Goal: Use online tool/utility: Utilize a website feature to perform a specific function

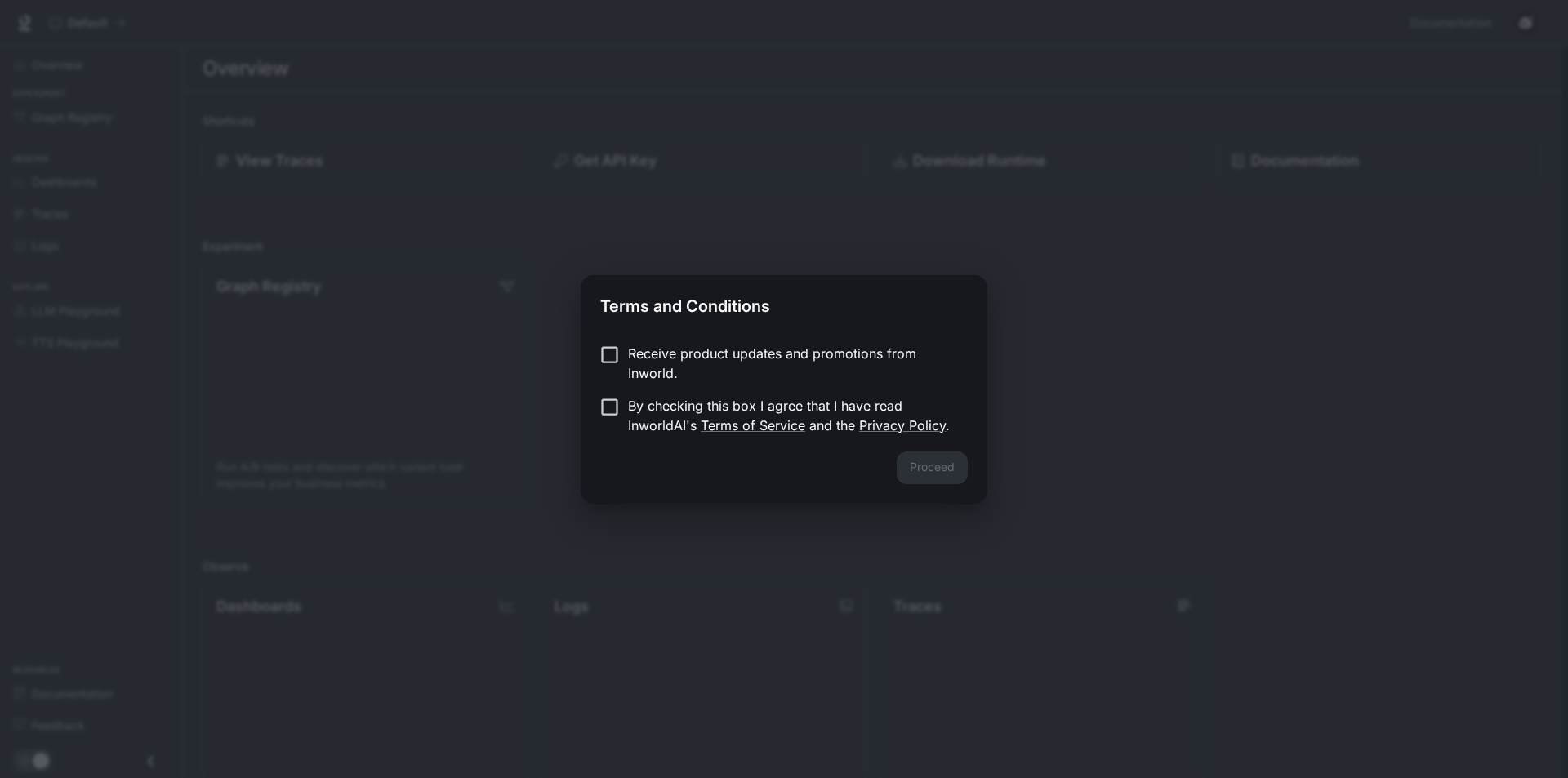
click at [626, 421] on label "By checking this box I agree that I have read InworldAI's Terms of Service and …" at bounding box center [774, 416] width 364 height 40
click at [891, 452] on div "Proceed" at bounding box center [784, 478] width 407 height 52
click at [900, 463] on button "Proceed" at bounding box center [932, 468] width 71 height 32
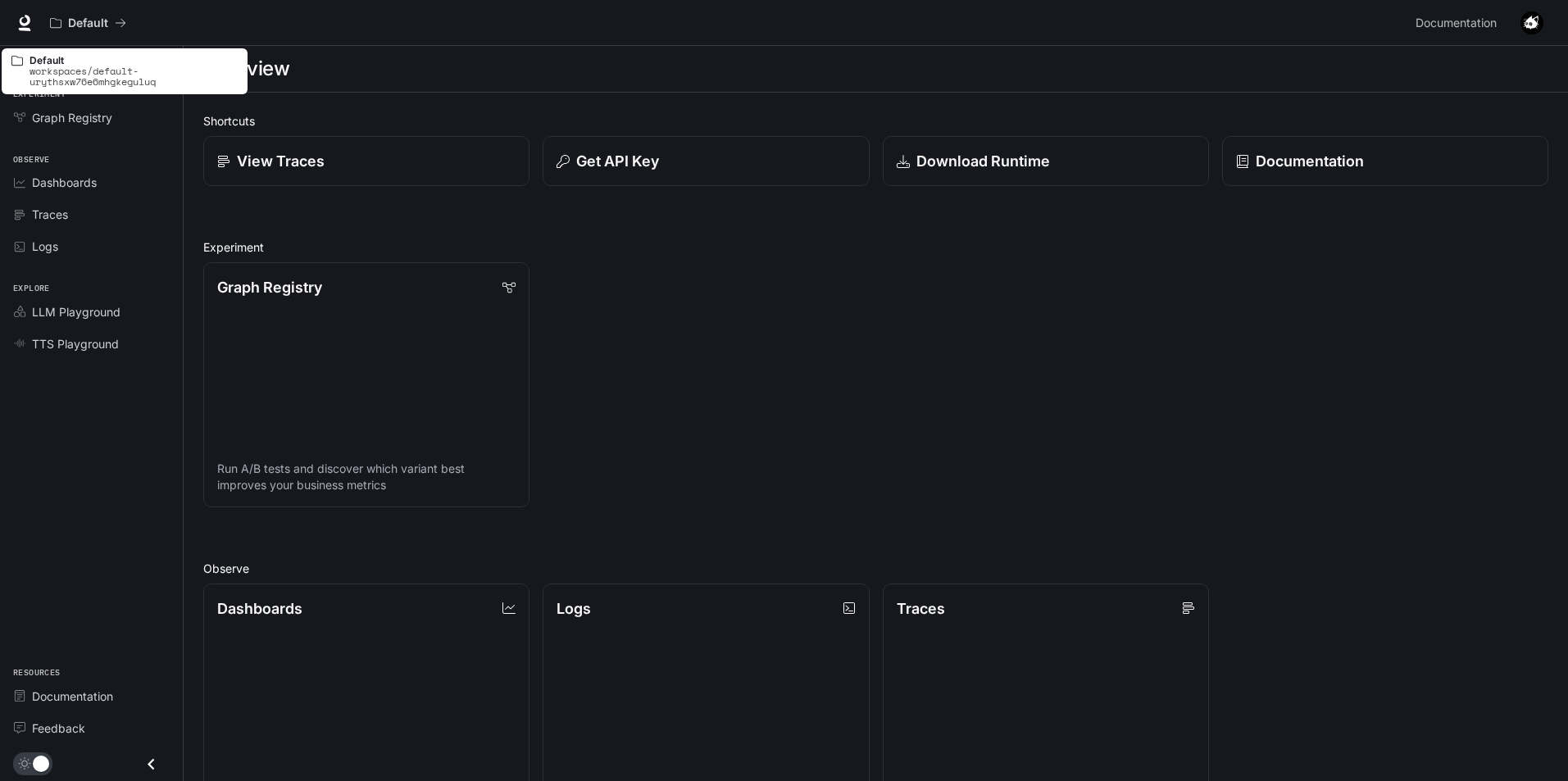
click at [82, 45] on div "Default workspaces/default-urythsxw76e6mhgkeguluq" at bounding box center [125, 66] width 249 height 59
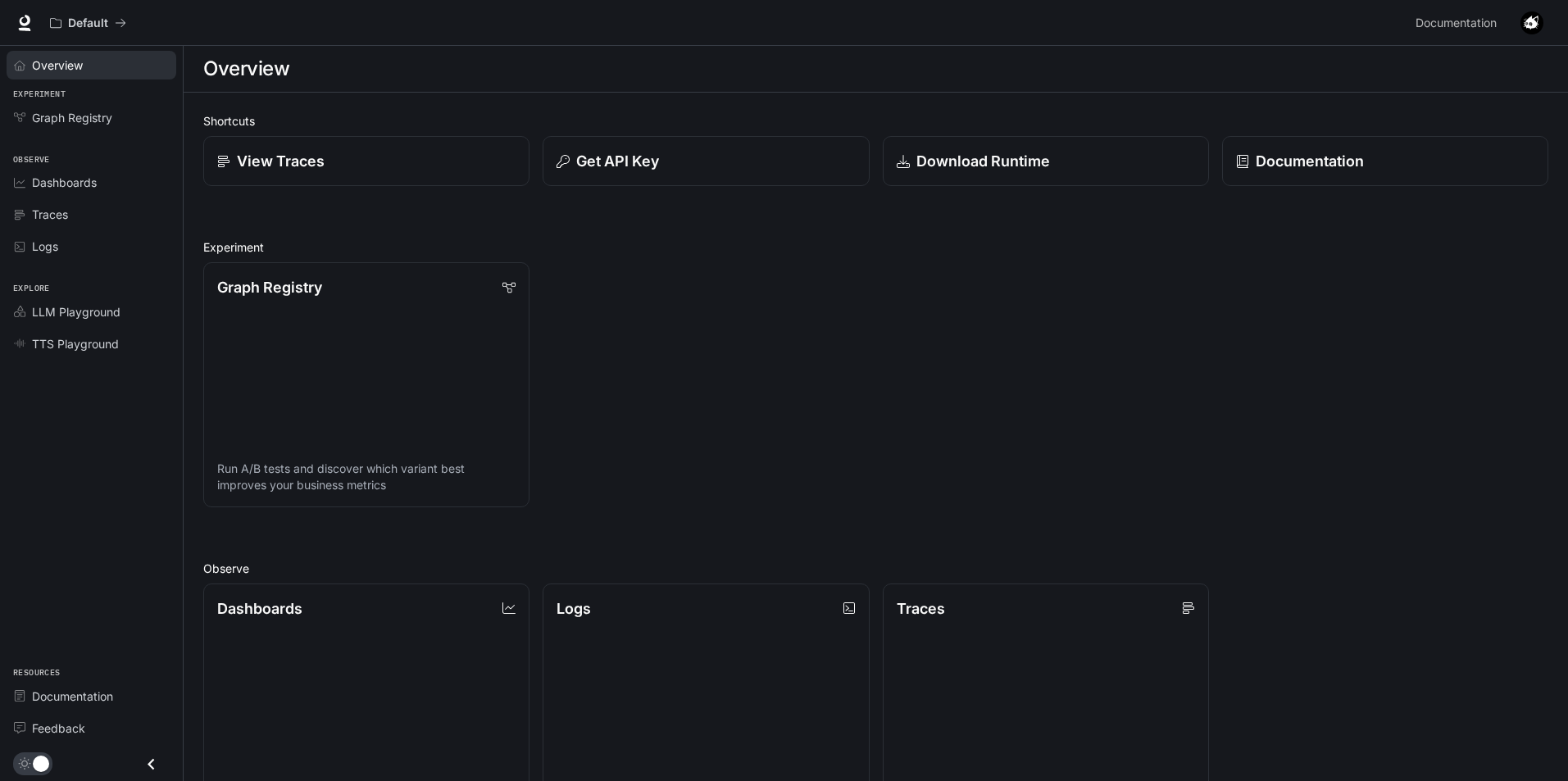
click at [110, 75] on link "Overview" at bounding box center [91, 65] width 170 height 29
click at [136, 115] on div "Graph Registry" at bounding box center [99, 118] width 136 height 17
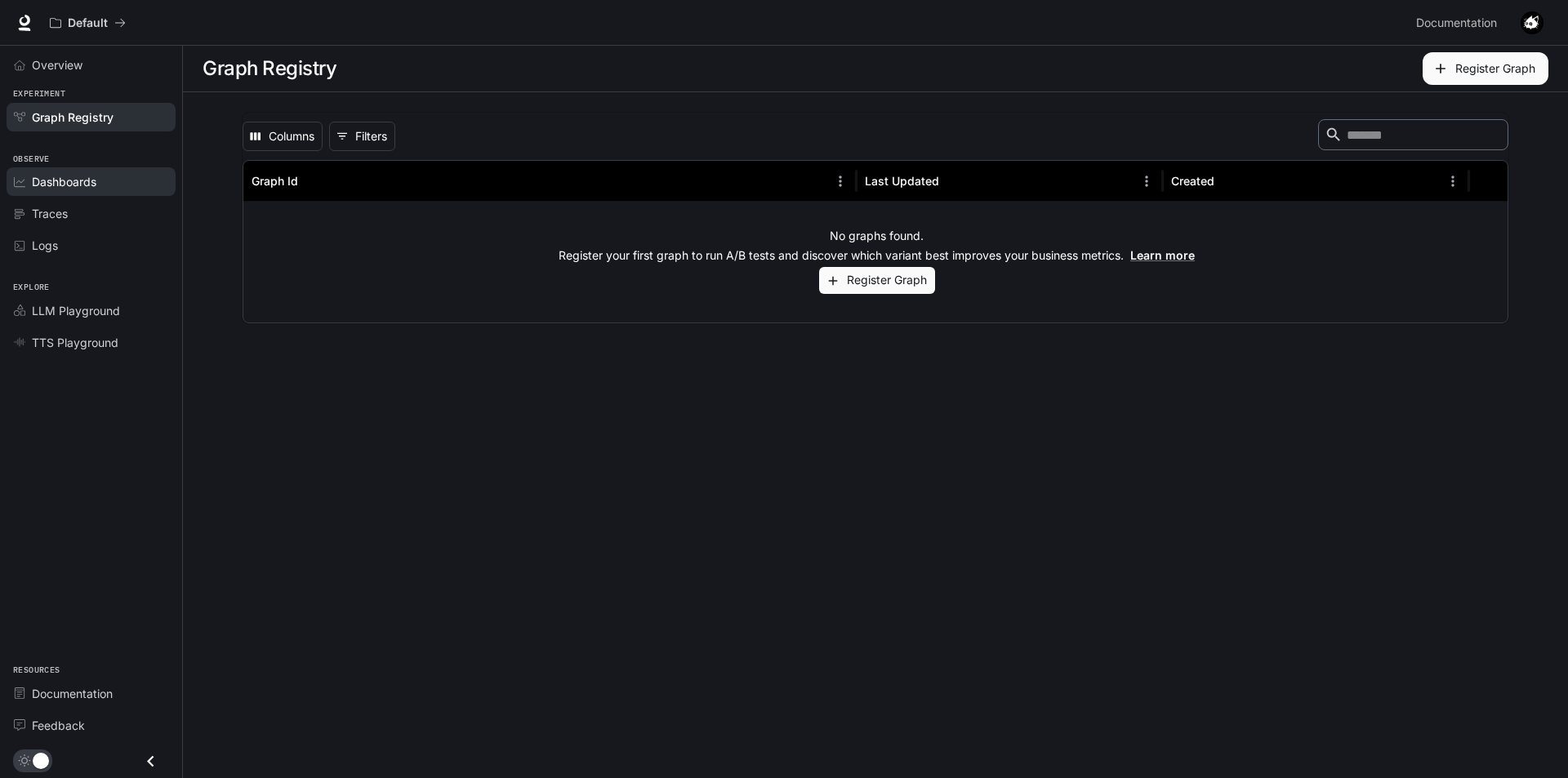
click at [127, 167] on link "Dashboards" at bounding box center [91, 182] width 169 height 29
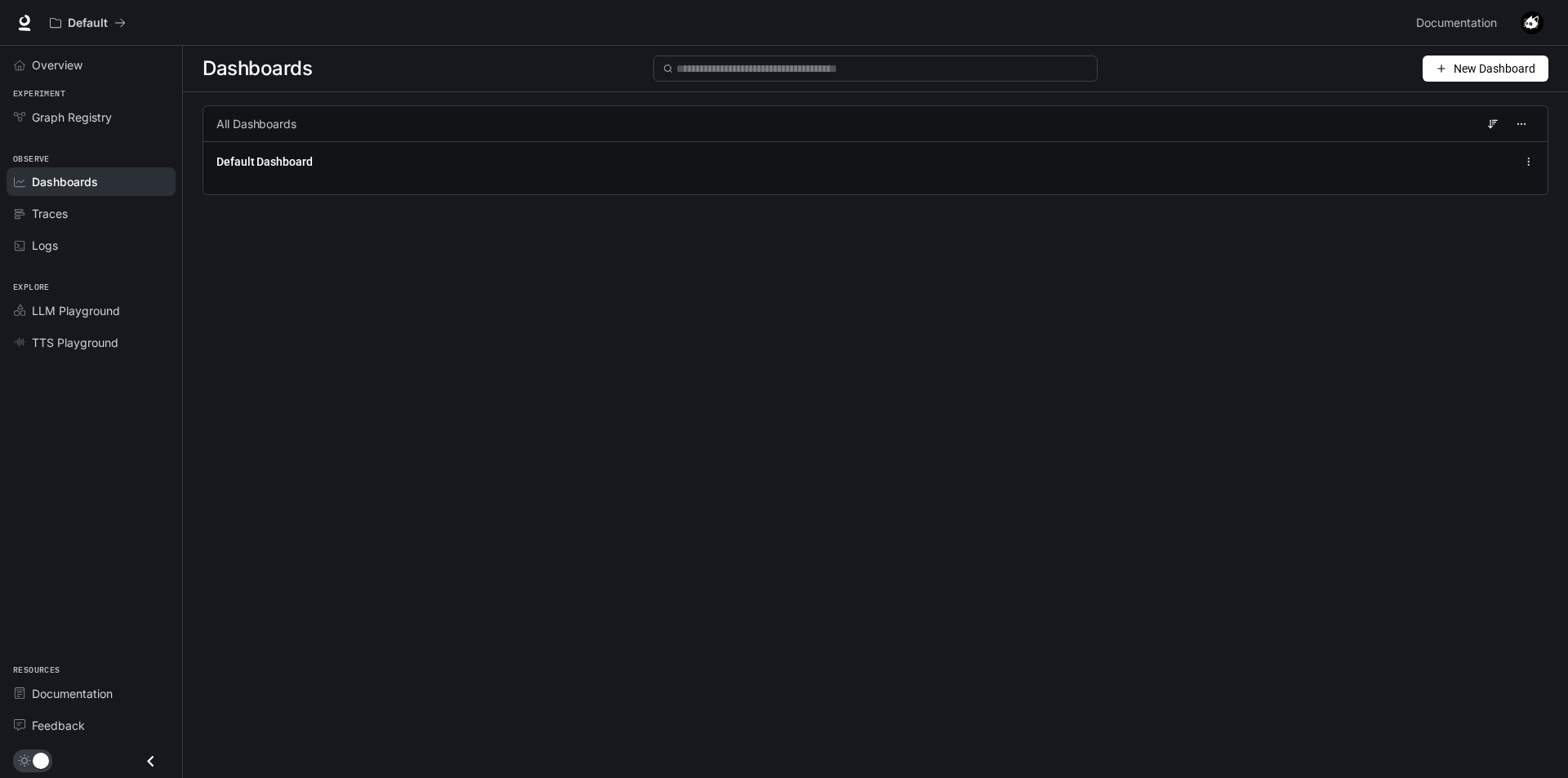
click at [1502, 65] on span "New Dashboard" at bounding box center [1495, 68] width 82 height 18
click at [1496, 101] on div "Create dashboard" at bounding box center [1469, 100] width 136 height 18
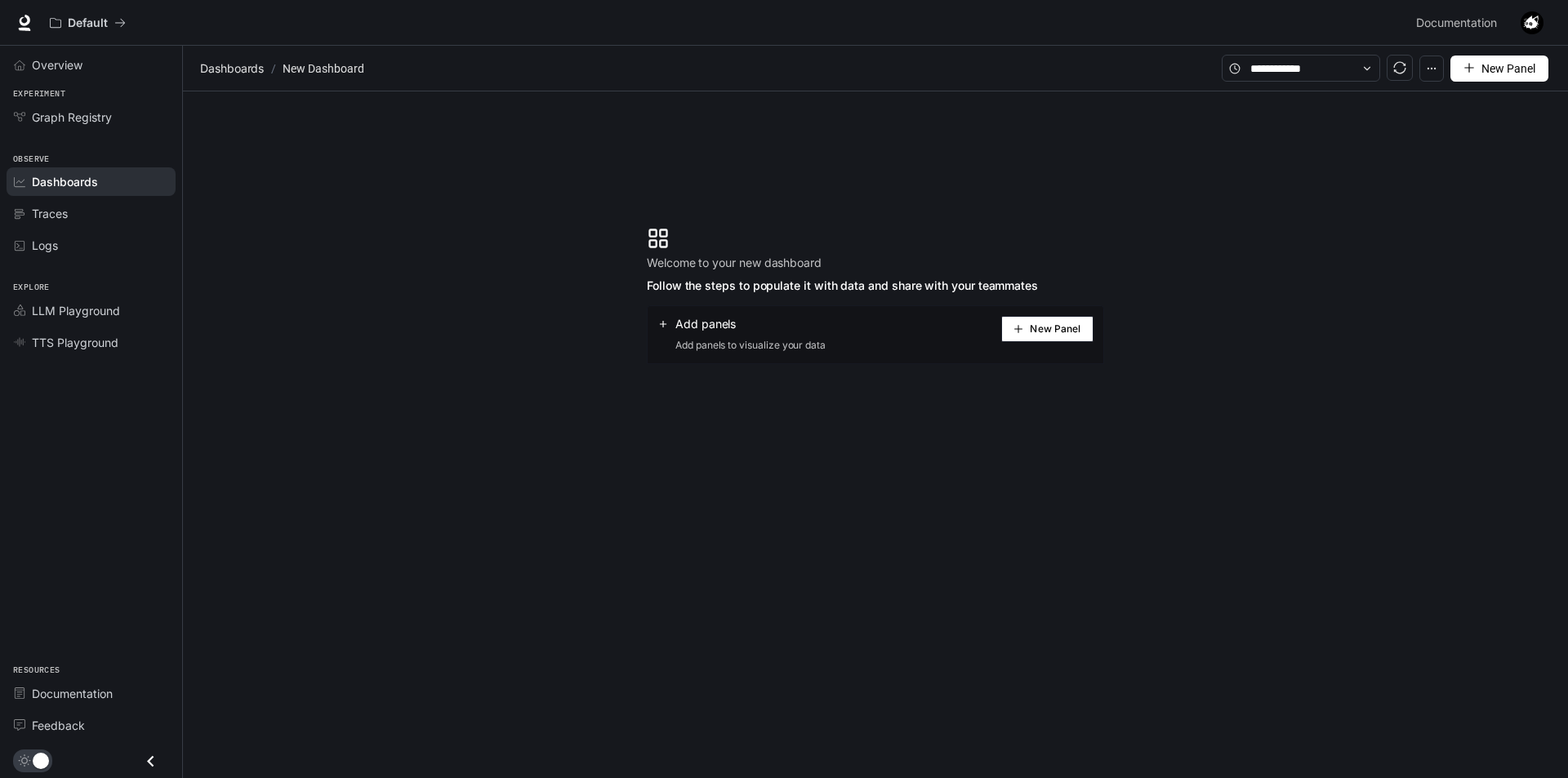
click at [1018, 324] on icon "plus" at bounding box center [1019, 329] width 10 height 10
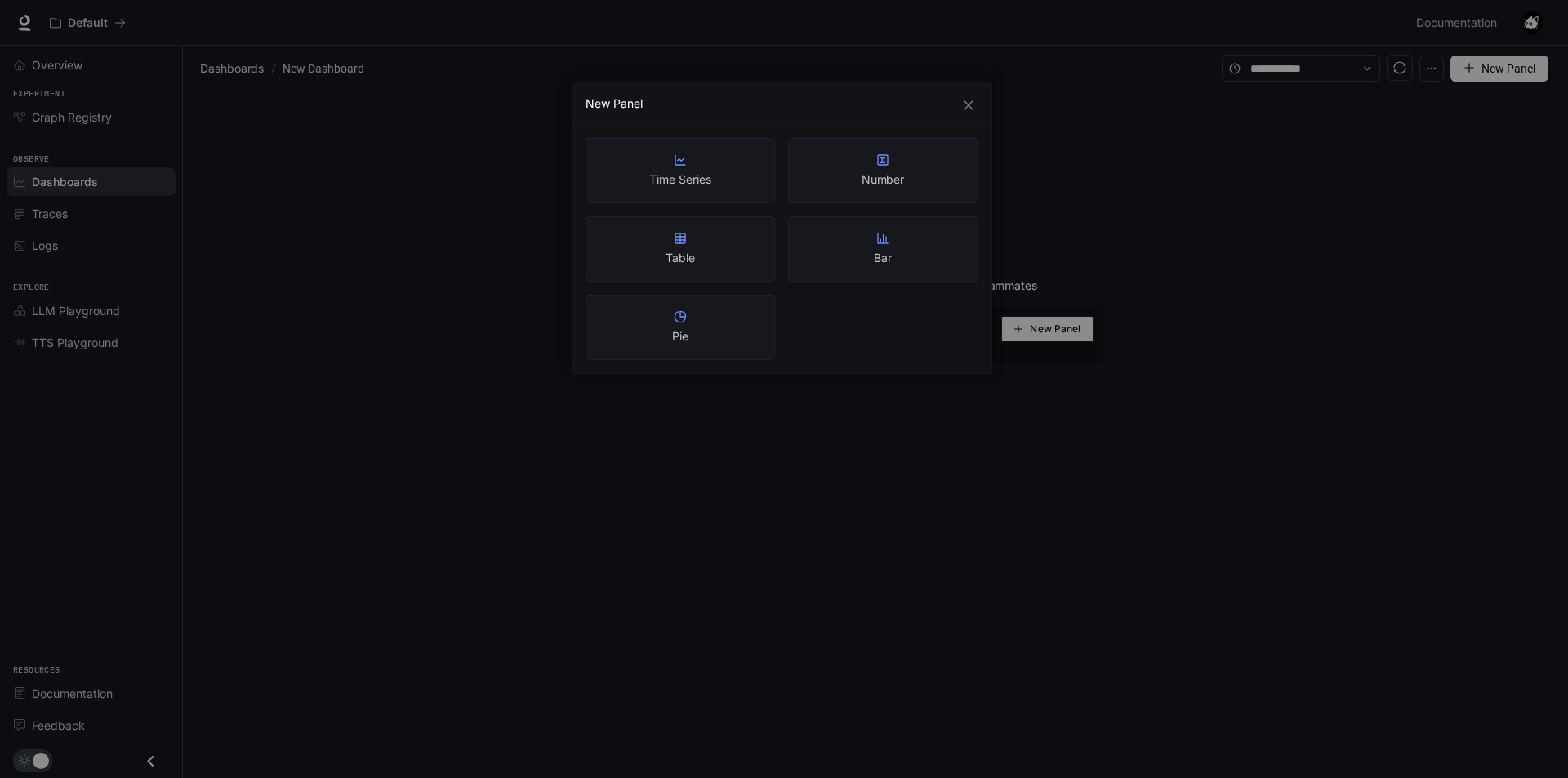
drag, startPoint x: 709, startPoint y: 307, endPoint x: 664, endPoint y: 344, distance: 58.3
click at [664, 344] on div "Pie" at bounding box center [680, 327] width 189 height 66
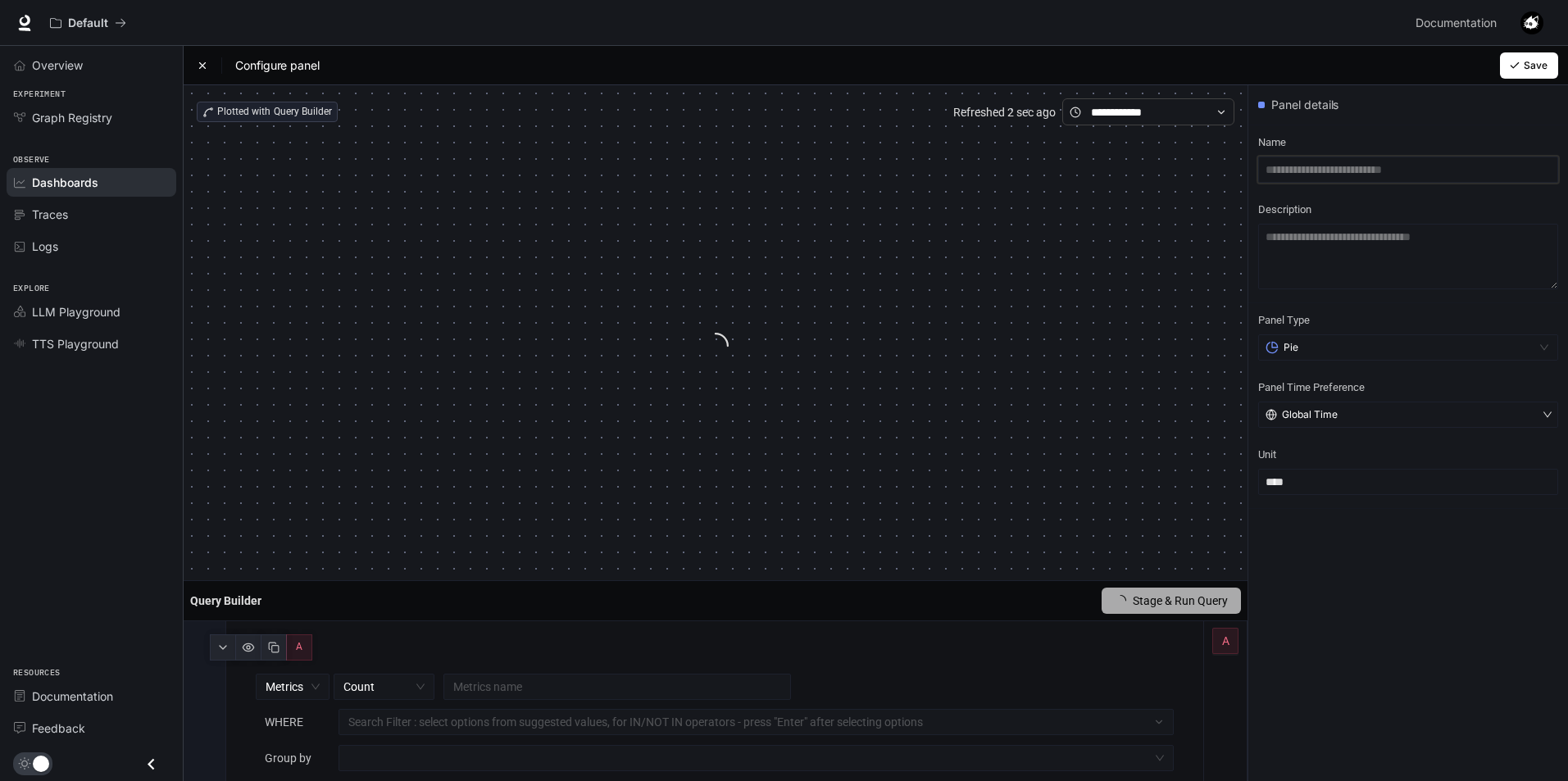
click at [1310, 180] on input "text" at bounding box center [1408, 169] width 300 height 26
type input "*****"
click at [1310, 231] on textarea at bounding box center [1408, 257] width 300 height 66
click at [1518, 64] on icon "button" at bounding box center [1515, 65] width 12 height 12
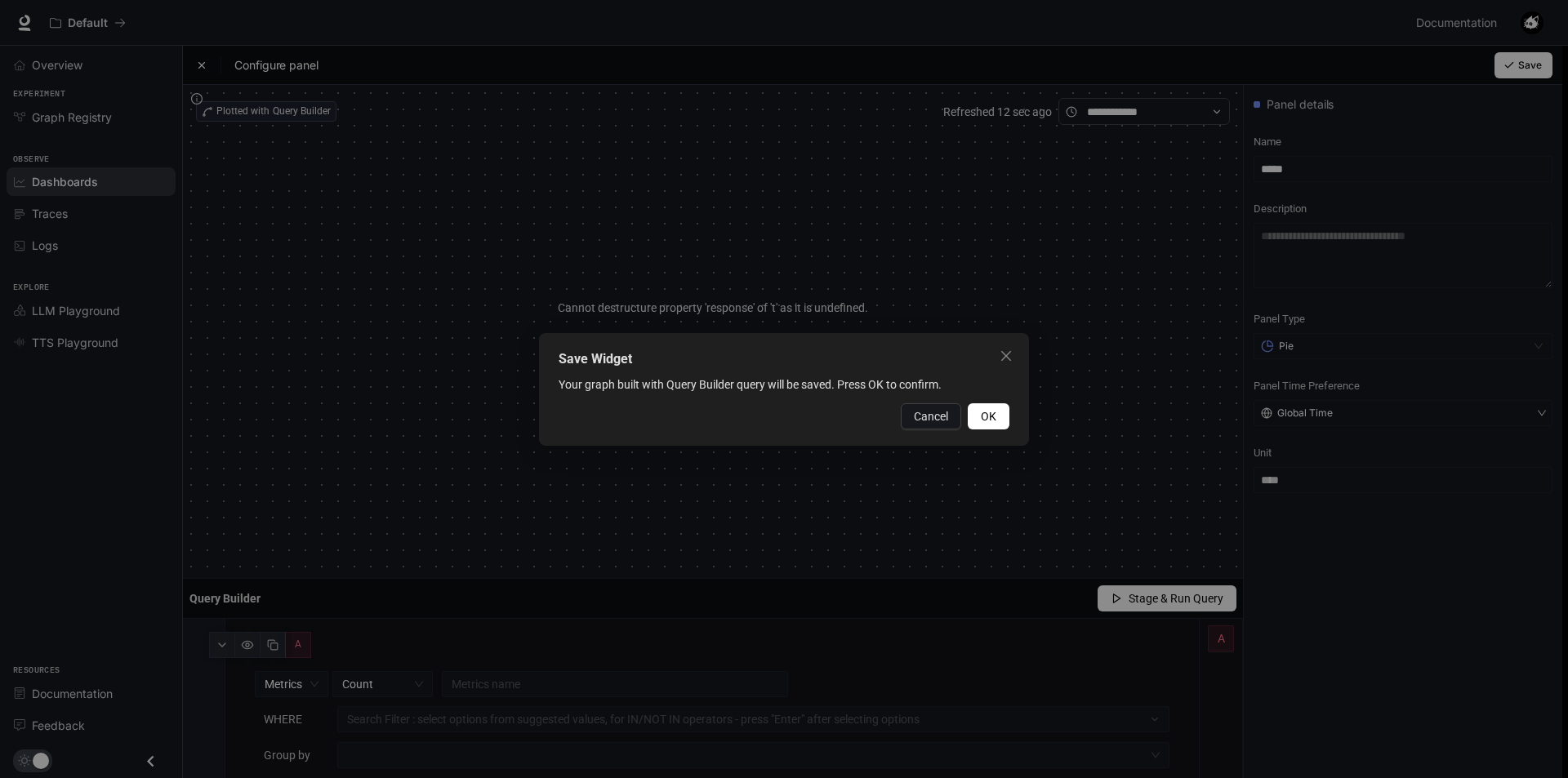
click at [994, 408] on span "OK" at bounding box center [988, 417] width 15 height 18
